Goal: Navigation & Orientation: Find specific page/section

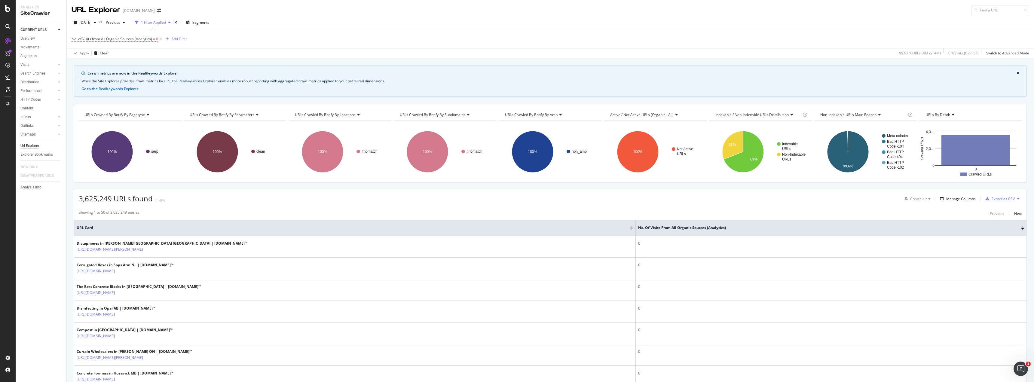
scroll to position [967, 0]
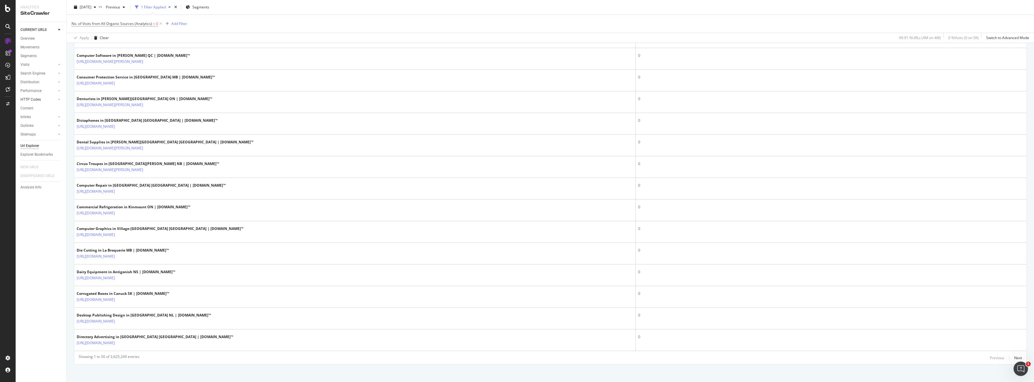
click at [55, 101] on div at bounding box center [53, 99] width 6 height 6
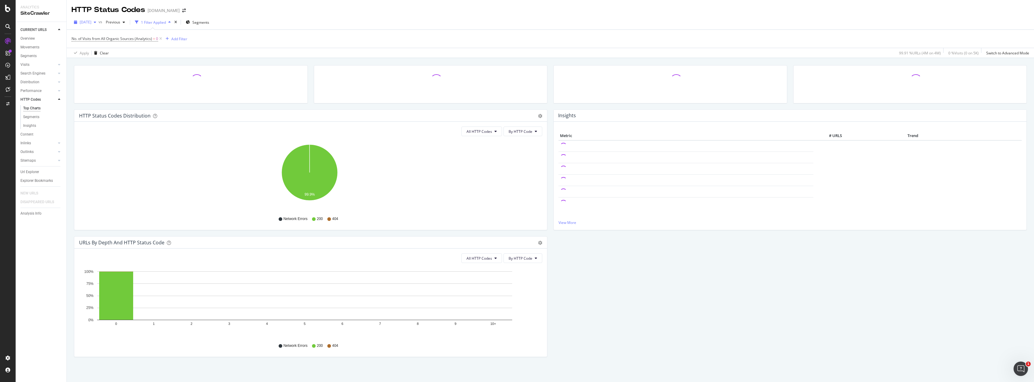
click at [96, 21] on icon "button" at bounding box center [95, 22] width 2 height 4
click at [182, 9] on icon "arrow-right-arrow-left" at bounding box center [184, 10] width 4 height 4
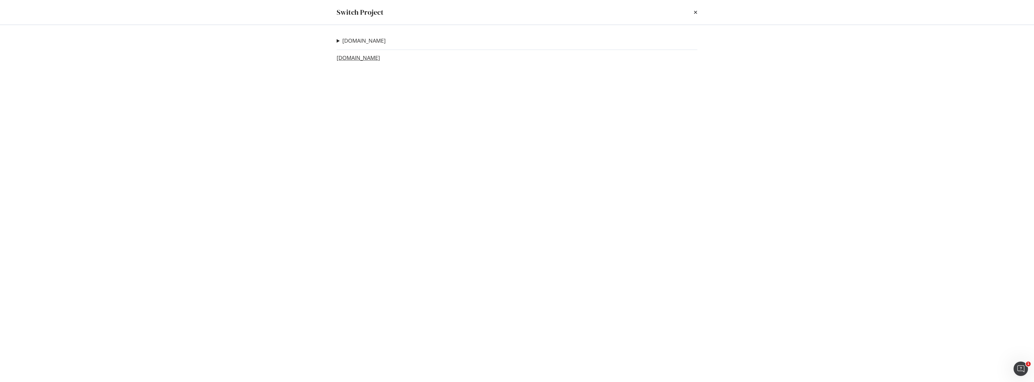
click at [349, 55] on link "[DOMAIN_NAME]" at bounding box center [358, 58] width 43 height 6
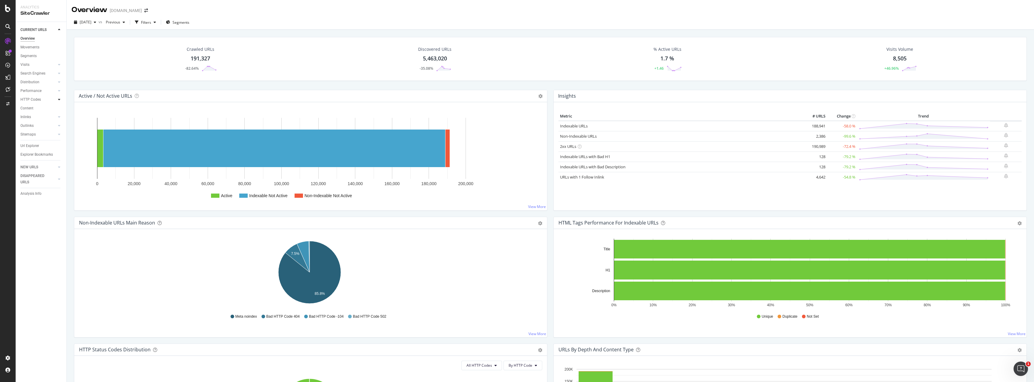
click at [59, 98] on icon at bounding box center [59, 100] width 2 height 4
click at [33, 108] on div "Top Charts" at bounding box center [32, 108] width 18 height 6
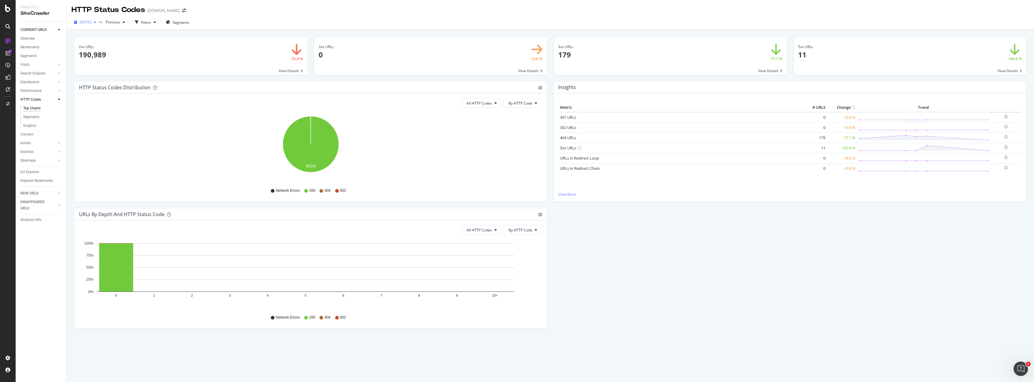
click at [91, 21] on span "[DATE]" at bounding box center [86, 22] width 12 height 5
click at [750, 299] on div "HTTP Status Codes Distribution Pie Table Export as CSV Add to Custom Report All…" at bounding box center [550, 208] width 959 height 254
click at [32, 37] on div "Overview" at bounding box center [27, 38] width 14 height 6
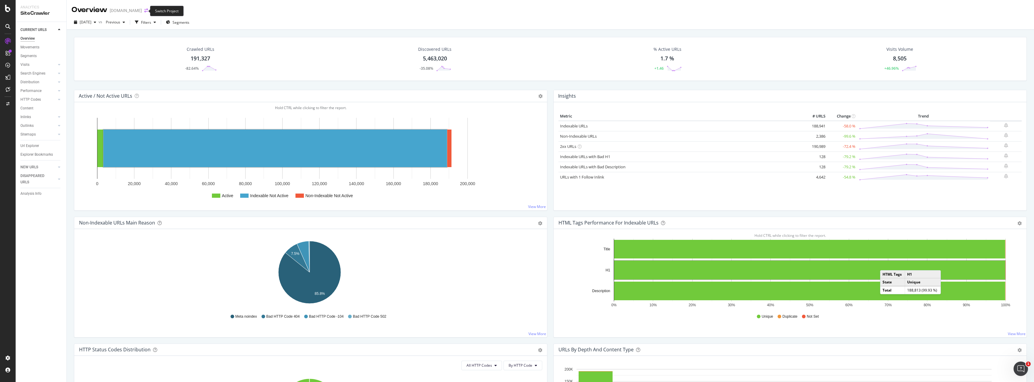
click at [144, 10] on icon "arrow-right-arrow-left" at bounding box center [146, 10] width 4 height 4
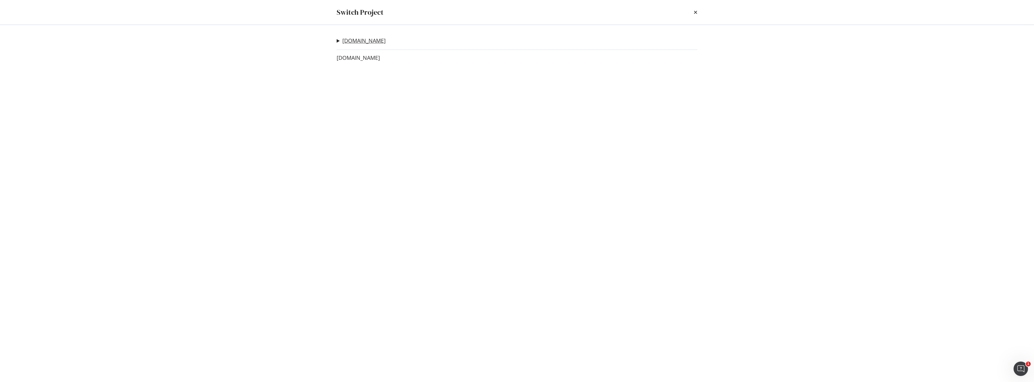
click at [364, 41] on link "[DOMAIN_NAME]" at bounding box center [363, 41] width 43 height 6
